Goal: Connect with others: Connect with others

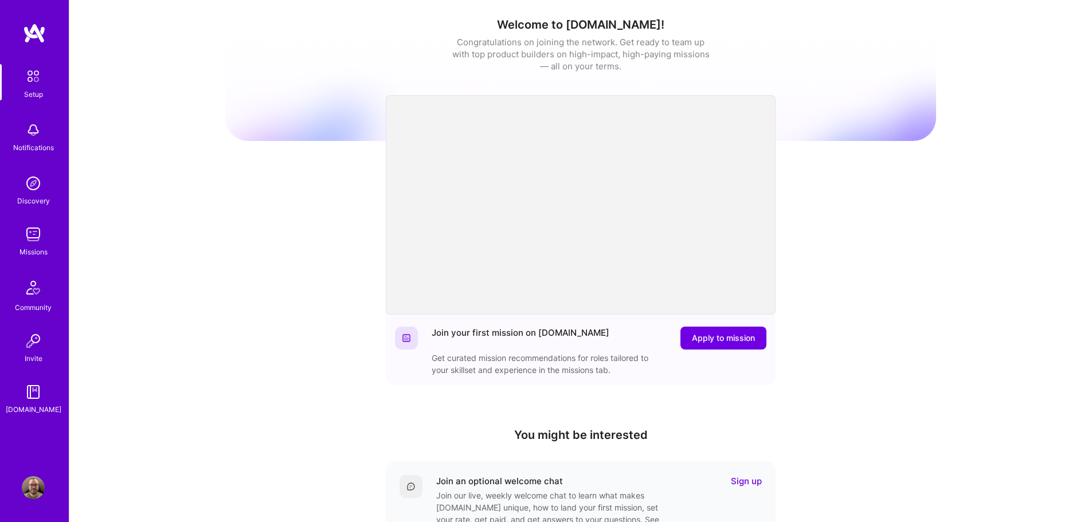
click at [42, 237] on img at bounding box center [33, 234] width 23 height 23
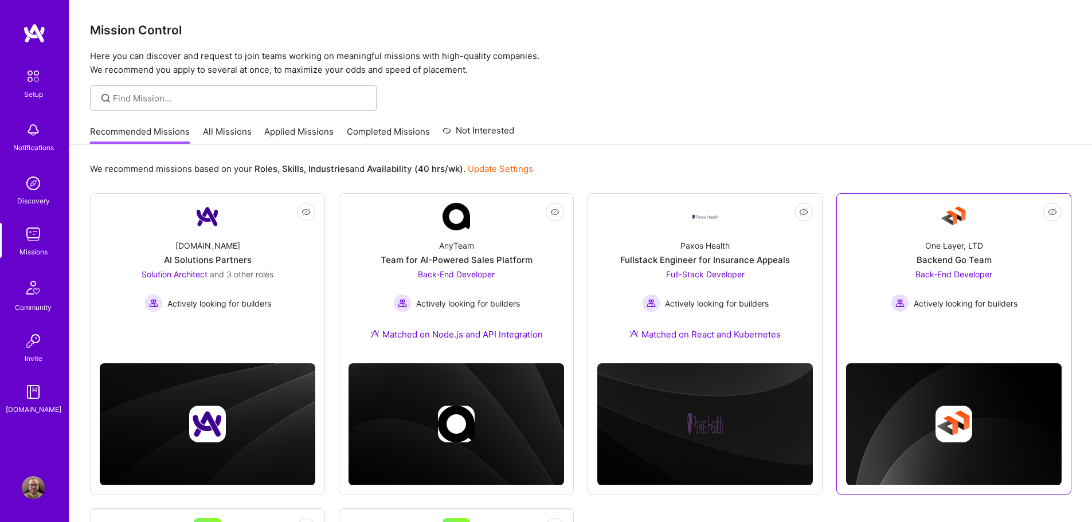
click at [946, 249] on div "One Layer, LTD" at bounding box center [955, 246] width 58 height 12
